Goal: Find specific page/section: Find specific page/section

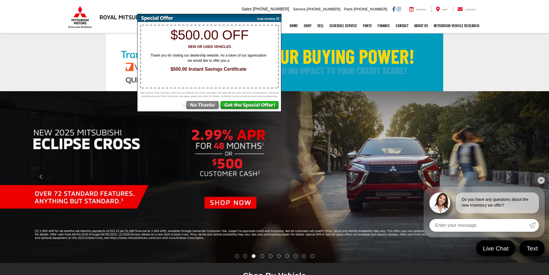
click at [503, 13] on div "Royal Mitsubishi [STREET_ADDRESS] Sales Mobile Sales [PHONE_NUMBER] Service [PH…" at bounding box center [274, 9] width 549 height 18
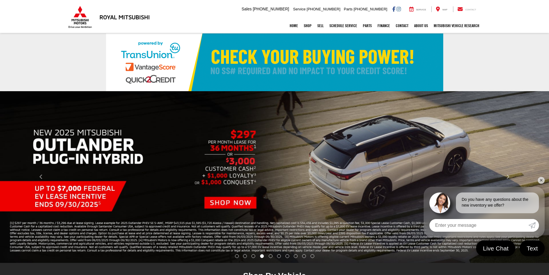
click at [464, 8] on div "Contact" at bounding box center [467, 9] width 28 height 6
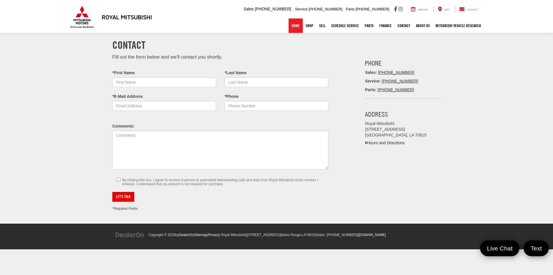
click at [293, 27] on link "Home" at bounding box center [296, 25] width 14 height 14
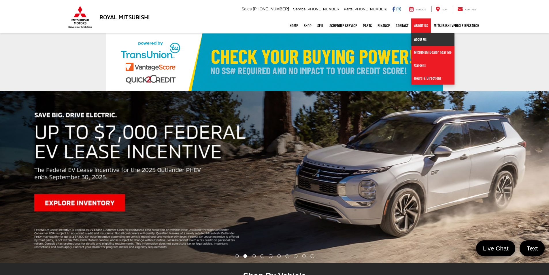
click at [422, 39] on link "About Us" at bounding box center [432, 39] width 43 height 13
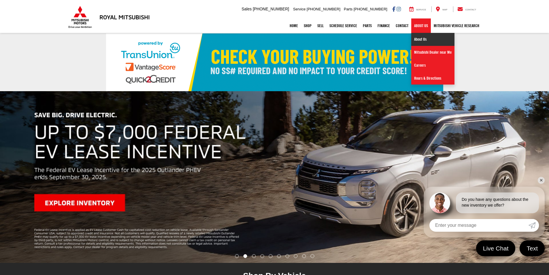
click at [417, 39] on link "About Us" at bounding box center [432, 39] width 43 height 13
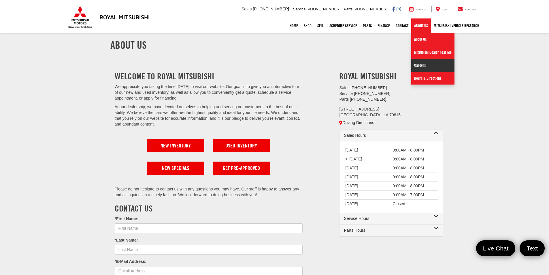
click at [420, 64] on link "Careers" at bounding box center [432, 65] width 43 height 13
